Goal: Information Seeking & Learning: Learn about a topic

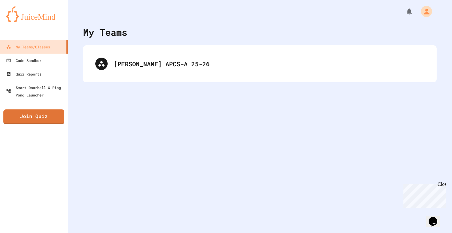
click at [106, 81] on div "[PERSON_NAME] APCS-A 25-26" at bounding box center [260, 63] width 354 height 37
click at [101, 76] on div "[PERSON_NAME] APCS-A 25-26" at bounding box center [260, 63] width 354 height 37
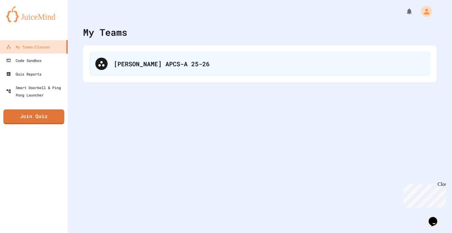
click at [105, 64] on div at bounding box center [101, 64] width 12 height 12
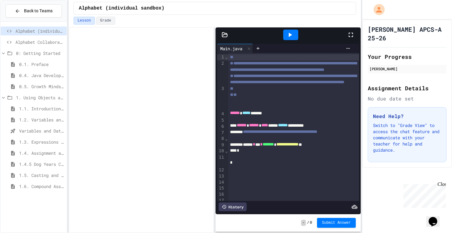
click at [34, 184] on span "1.6. Compound Assignment Operators" at bounding box center [41, 186] width 45 height 6
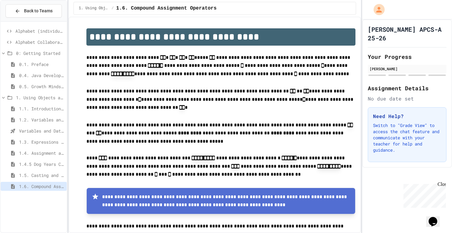
click at [34, 175] on span "1.5. Casting and Ranges of Values" at bounding box center [41, 175] width 45 height 6
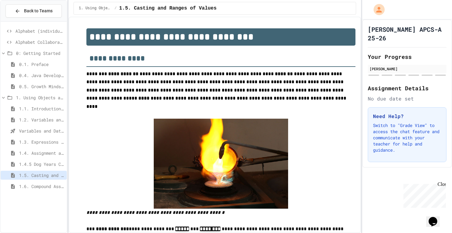
click at [48, 164] on span "1.4.5 Dog Years Coding Challenge" at bounding box center [41, 164] width 45 height 6
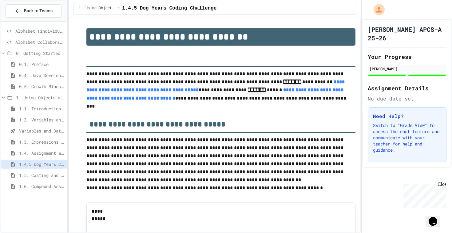
click at [43, 172] on span "1.5. Casting and Ranges of Values" at bounding box center [41, 175] width 45 height 6
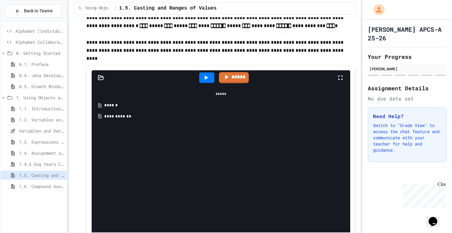
scroll to position [270, 0]
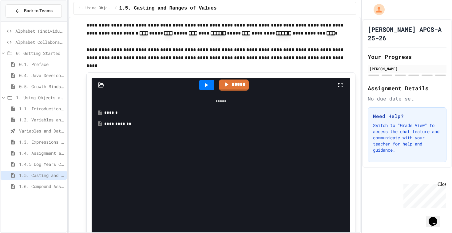
click at [207, 83] on icon at bounding box center [206, 85] width 3 height 4
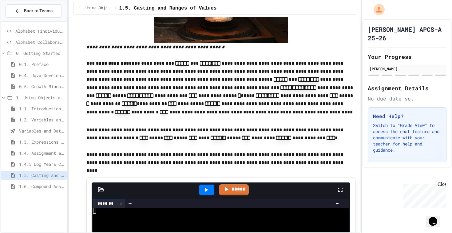
scroll to position [165, 0]
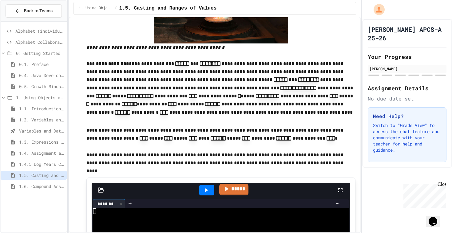
click at [224, 185] on icon at bounding box center [226, 189] width 7 height 8
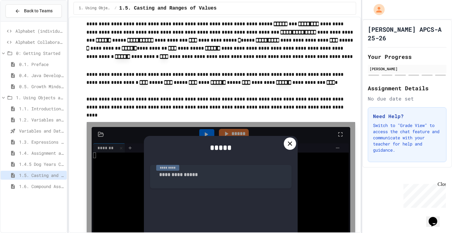
scroll to position [225, 0]
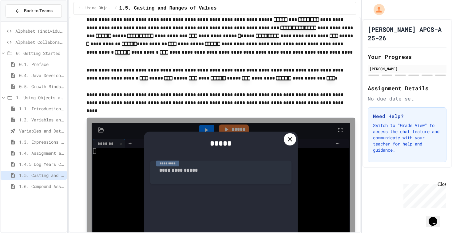
click at [289, 135] on icon at bounding box center [289, 138] width 7 height 7
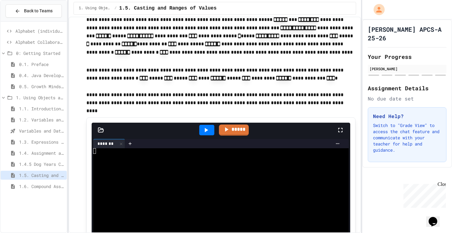
click at [97, 122] on div "*****" at bounding box center [221, 129] width 258 height 15
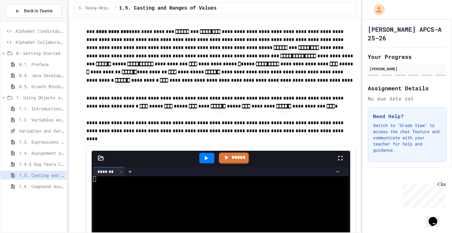
scroll to position [194, 0]
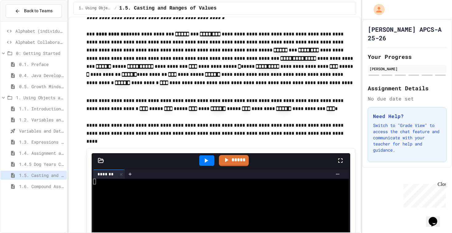
click at [205, 157] on icon at bounding box center [205, 160] width 7 height 7
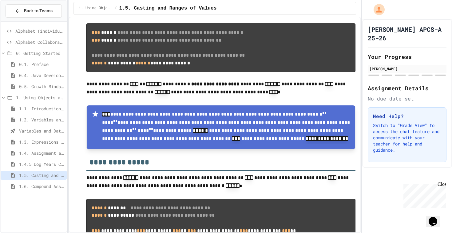
scroll to position [781, 0]
